Goal: Information Seeking & Learning: Learn about a topic

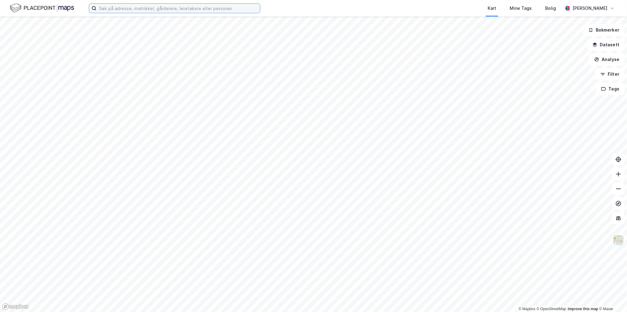
click at [168, 7] on input at bounding box center [178, 8] width 164 height 9
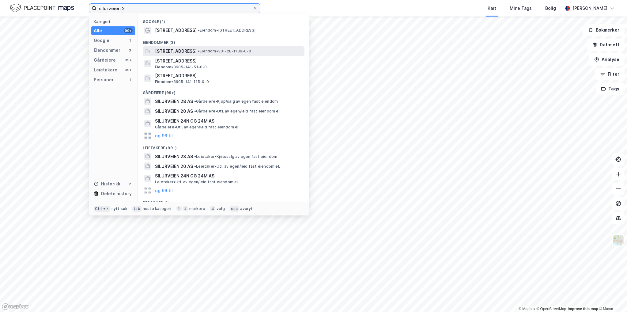
type input "silurveien 2"
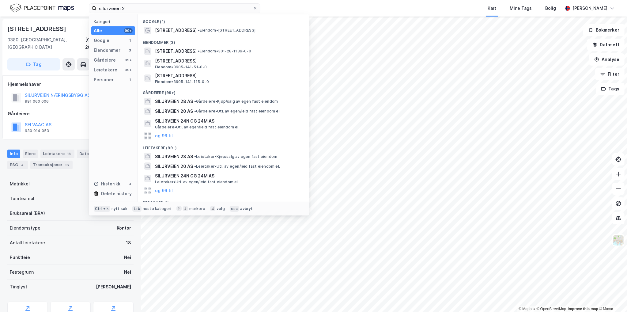
click at [62, 43] on div "[GEOGRAPHIC_DATA], 28/1139" at bounding box center [70, 43] width 126 height 15
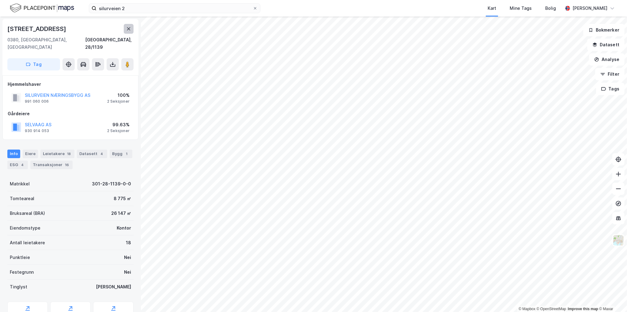
click at [125, 25] on button at bounding box center [129, 29] width 10 height 10
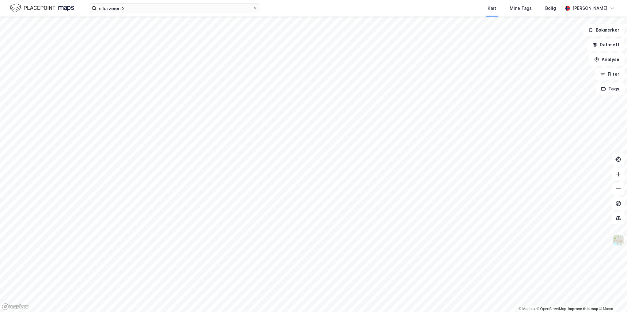
click at [615, 239] on img at bounding box center [618, 240] width 12 height 12
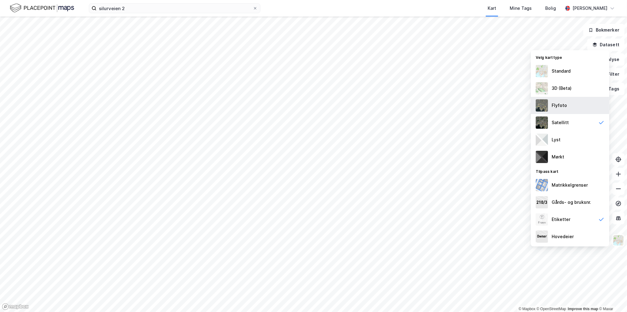
click at [578, 107] on div "Flyfoto" at bounding box center [570, 105] width 78 height 17
click at [577, 124] on div "Satellitt" at bounding box center [570, 122] width 78 height 17
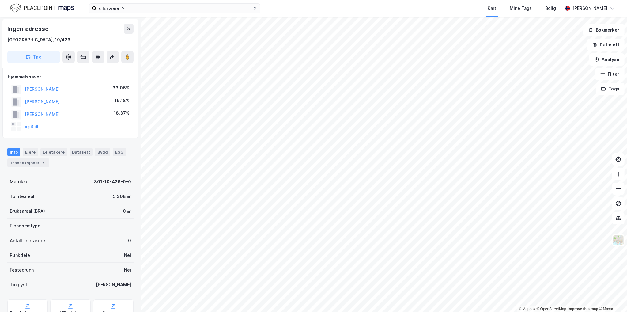
scroll to position [0, 0]
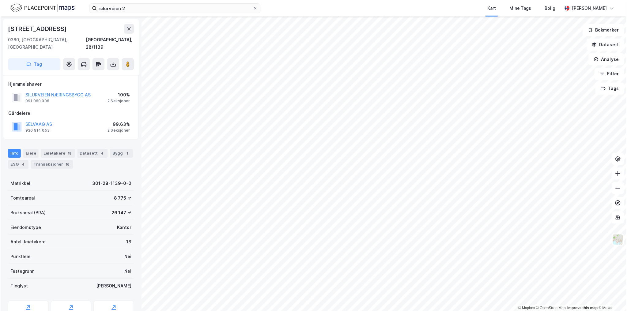
scroll to position [0, 0]
